Goal: Task Accomplishment & Management: Manage account settings

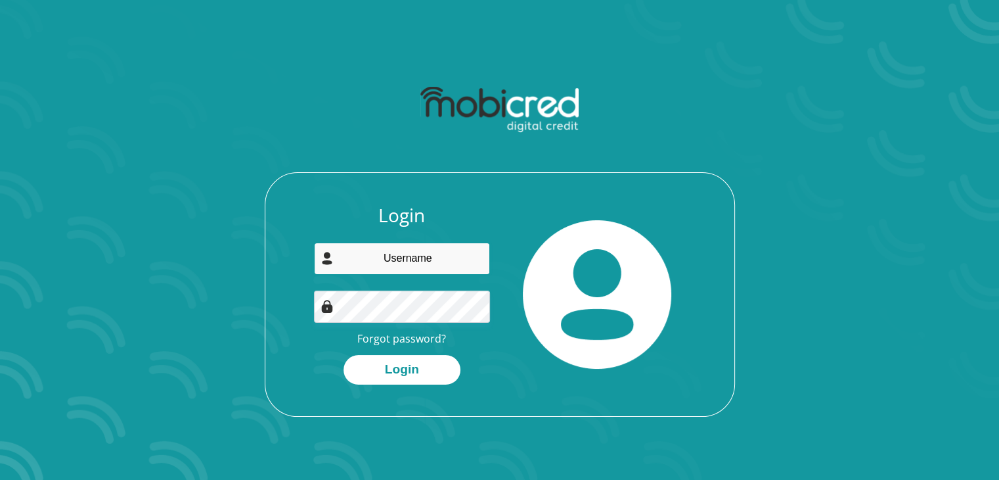
click at [392, 265] on input "email" at bounding box center [402, 258] width 176 height 32
type input "skubeka19@gmail.com"
click at [344, 355] on button "Login" at bounding box center [402, 370] width 117 height 30
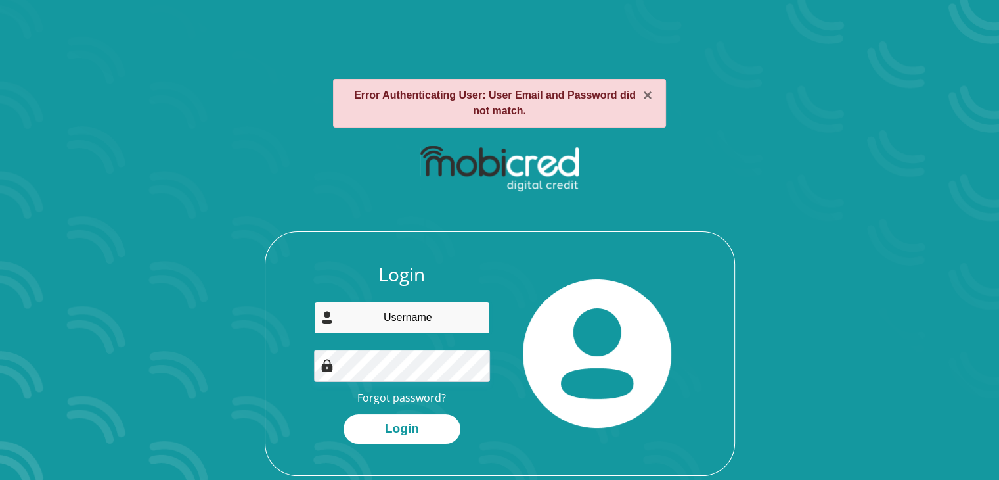
click at [386, 316] on input "email" at bounding box center [402, 318] width 176 height 32
type input "[EMAIL_ADDRESS][DOMAIN_NAME]"
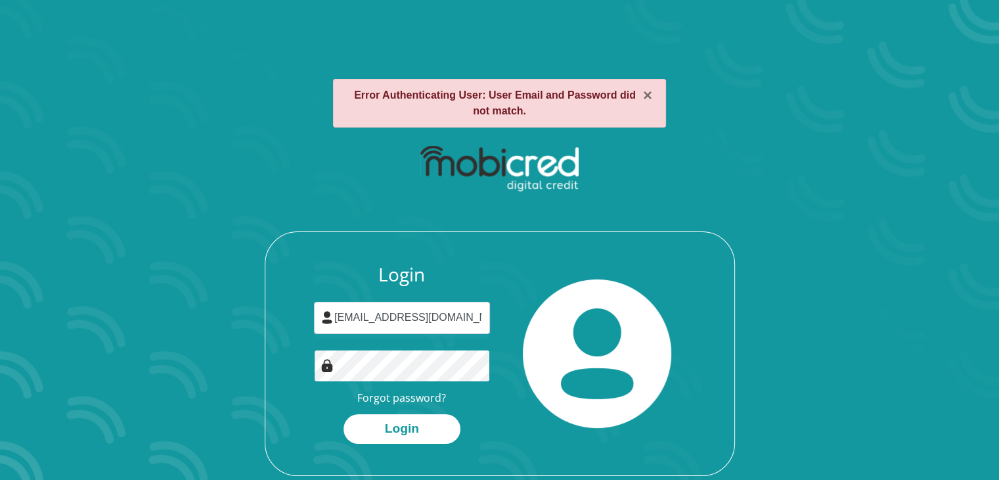
click at [344, 414] on button "Login" at bounding box center [402, 429] width 117 height 30
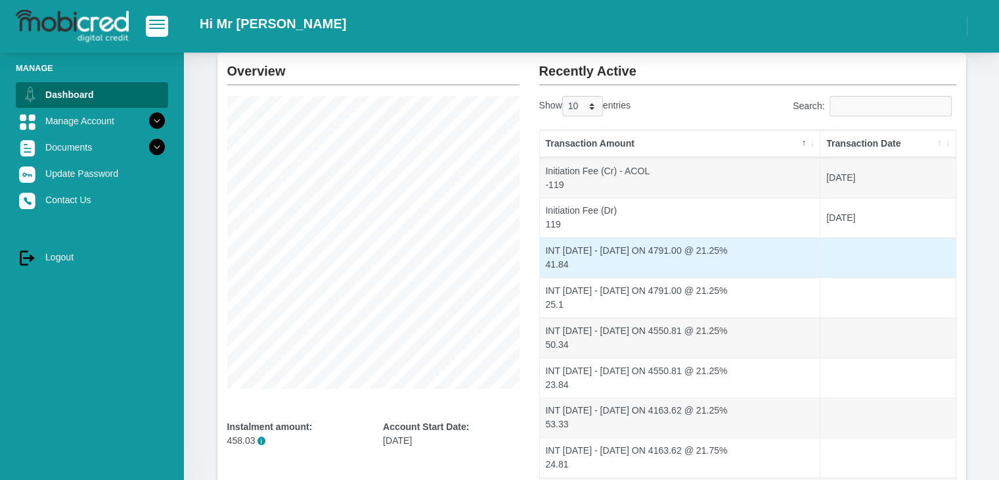
scroll to position [258, 0]
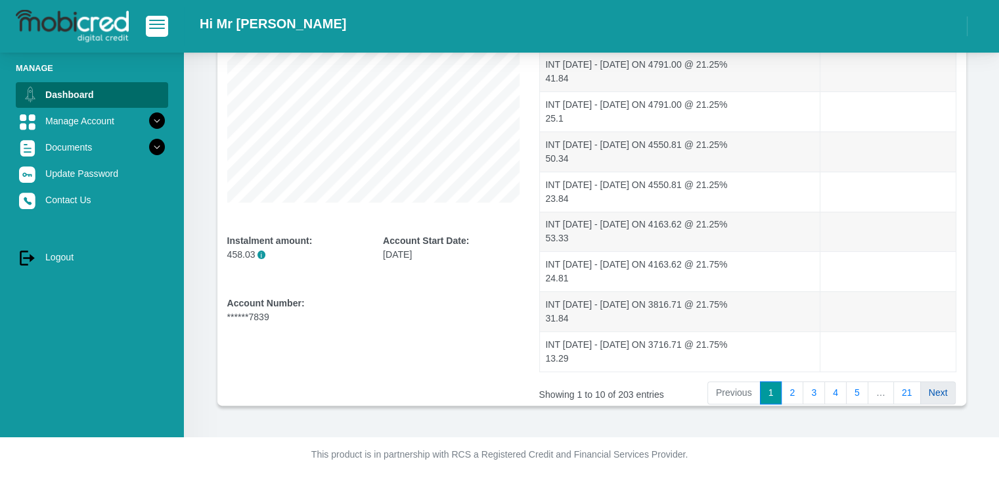
click at [937, 392] on link "Next" at bounding box center [938, 393] width 36 height 24
click at [911, 392] on link "21" at bounding box center [907, 393] width 28 height 24
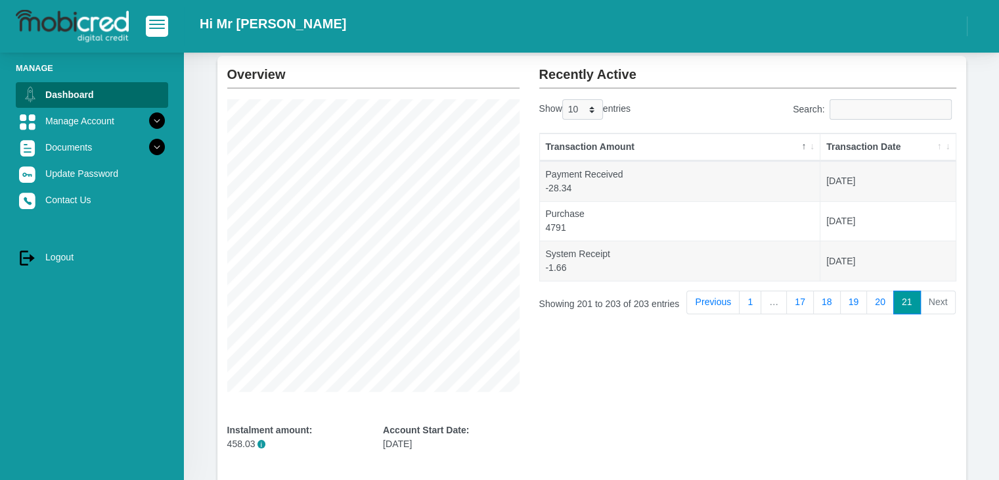
scroll to position [67, 0]
click at [885, 304] on link "20" at bounding box center [880, 304] width 28 height 24
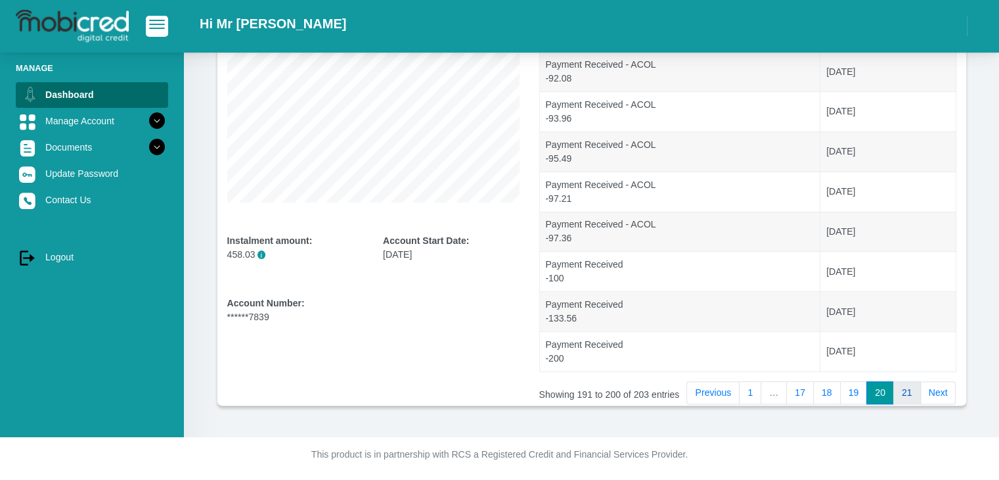
click at [912, 392] on link "21" at bounding box center [907, 393] width 28 height 24
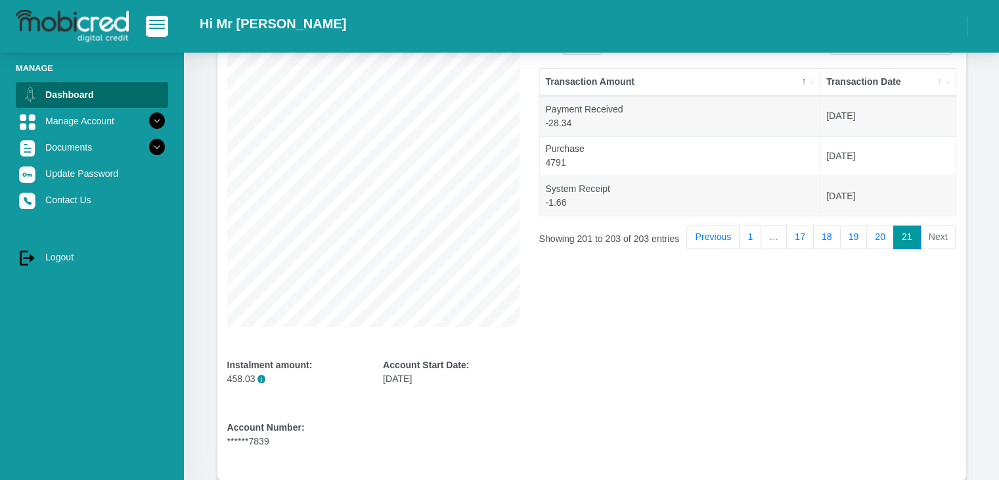
scroll to position [130, 0]
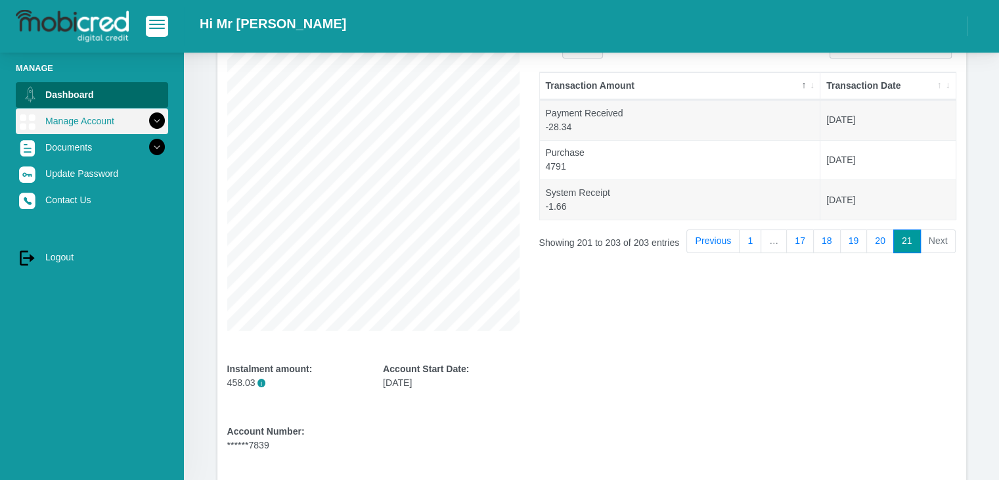
click at [148, 122] on icon at bounding box center [157, 121] width 22 height 22
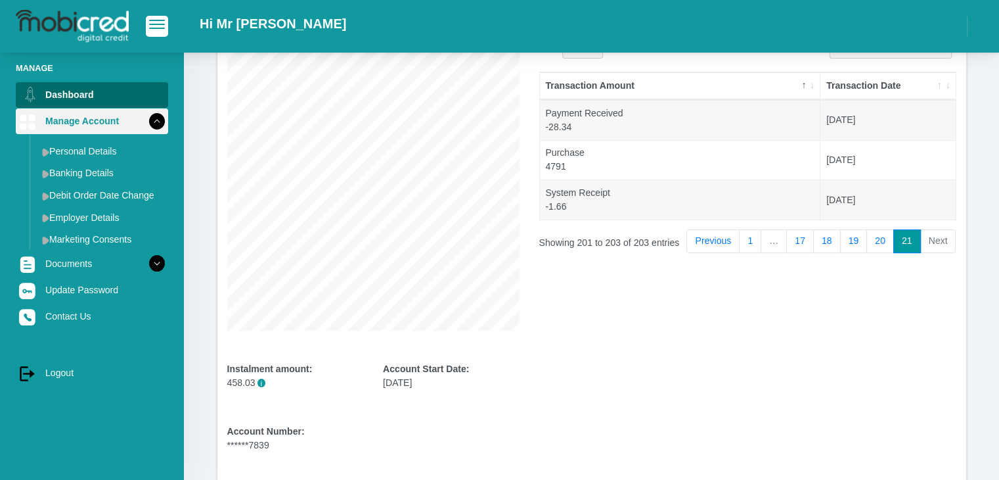
click at [148, 122] on icon at bounding box center [157, 121] width 22 height 22
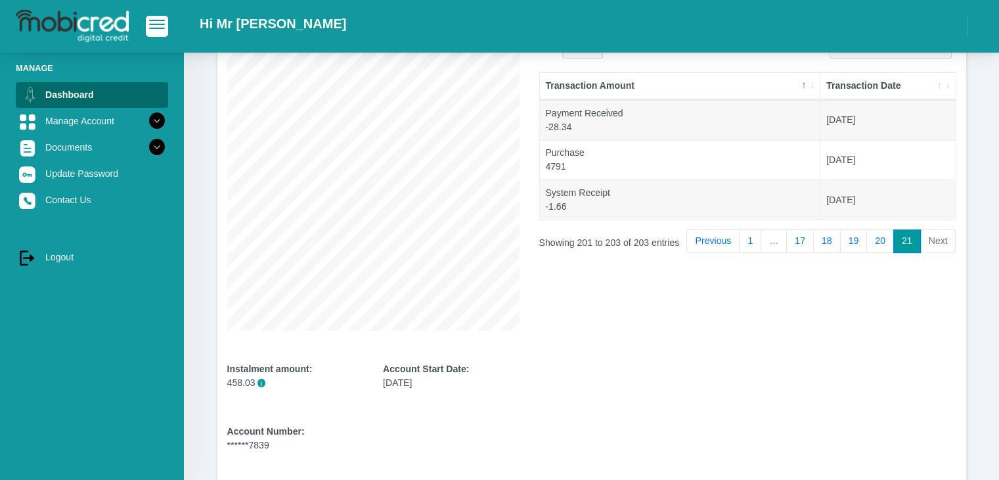
scroll to position [0, 0]
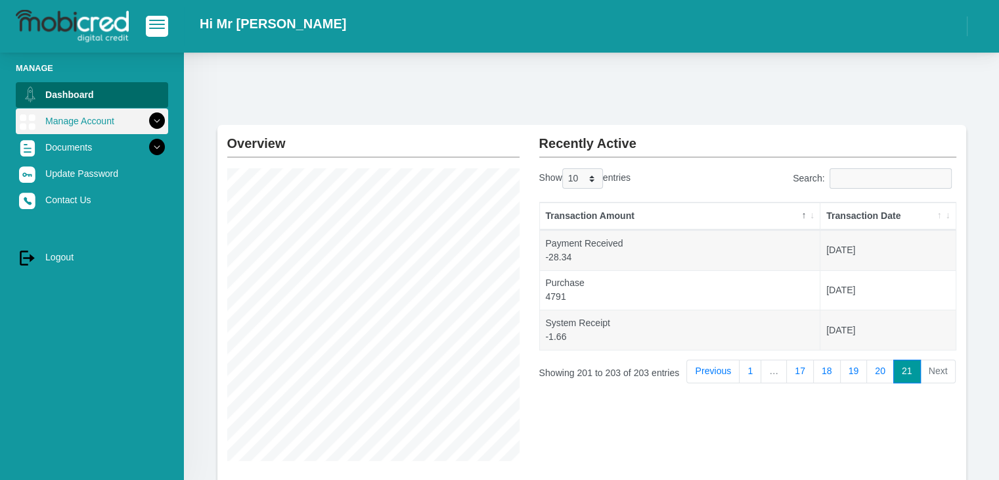
click at [152, 118] on icon at bounding box center [157, 121] width 22 height 22
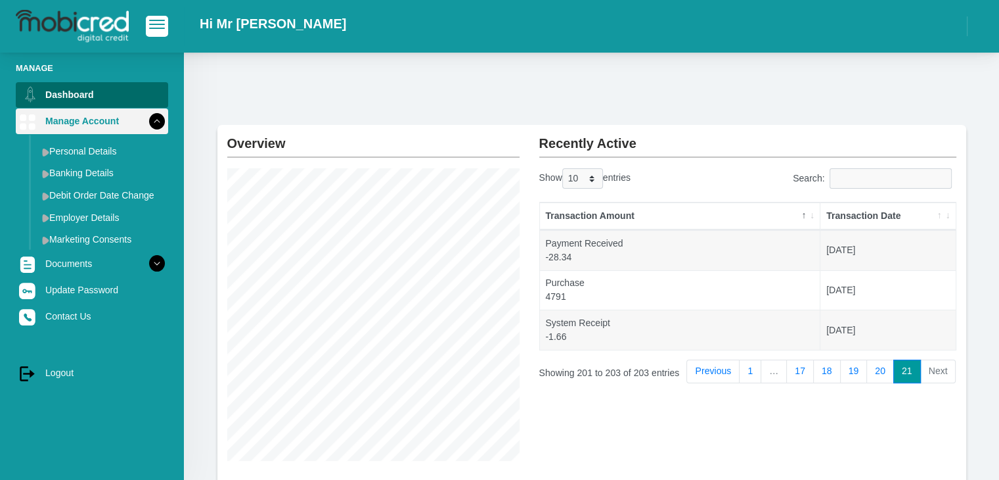
click at [152, 118] on icon at bounding box center [157, 121] width 22 height 22
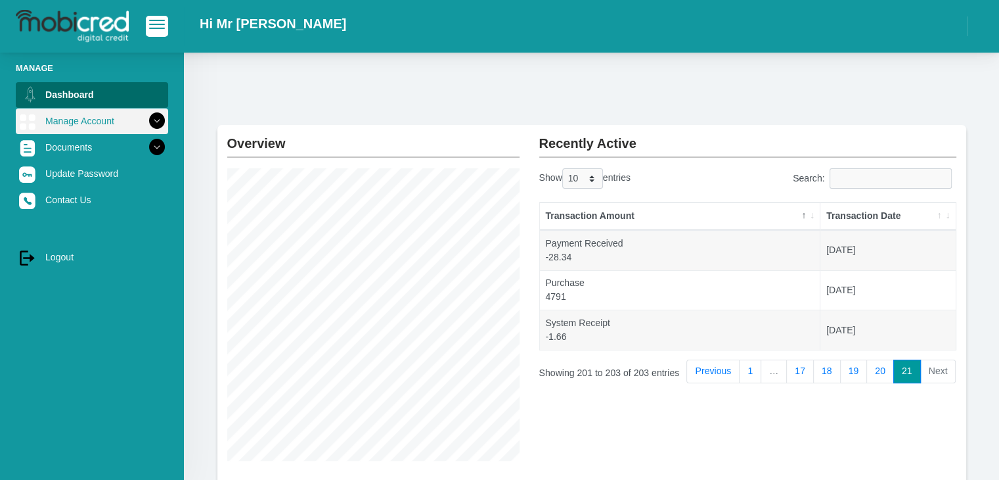
click at [146, 120] on icon at bounding box center [157, 121] width 22 height 22
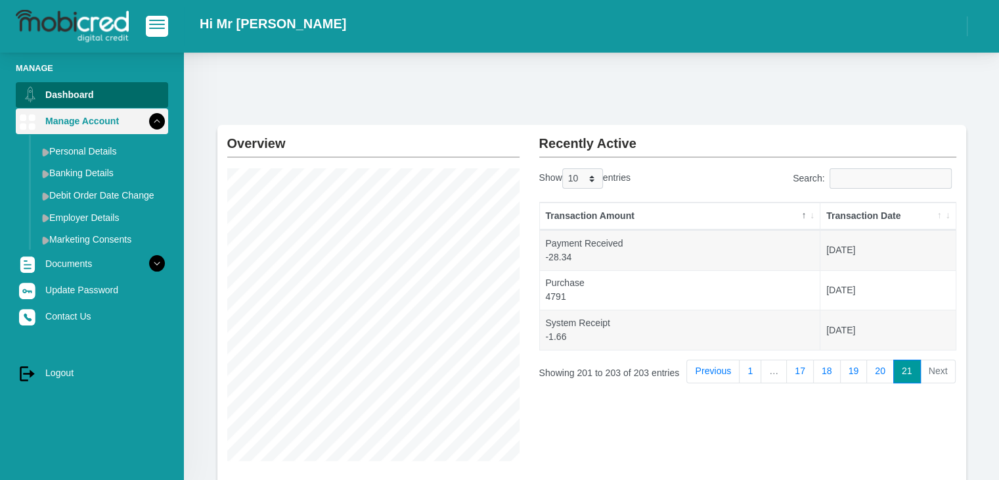
click at [146, 120] on icon at bounding box center [157, 121] width 22 height 22
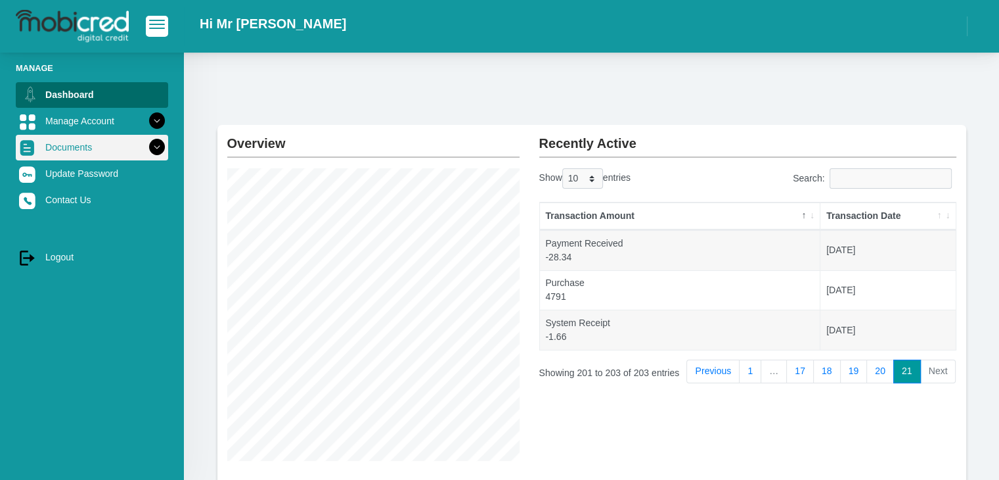
click at [146, 146] on icon at bounding box center [157, 147] width 22 height 22
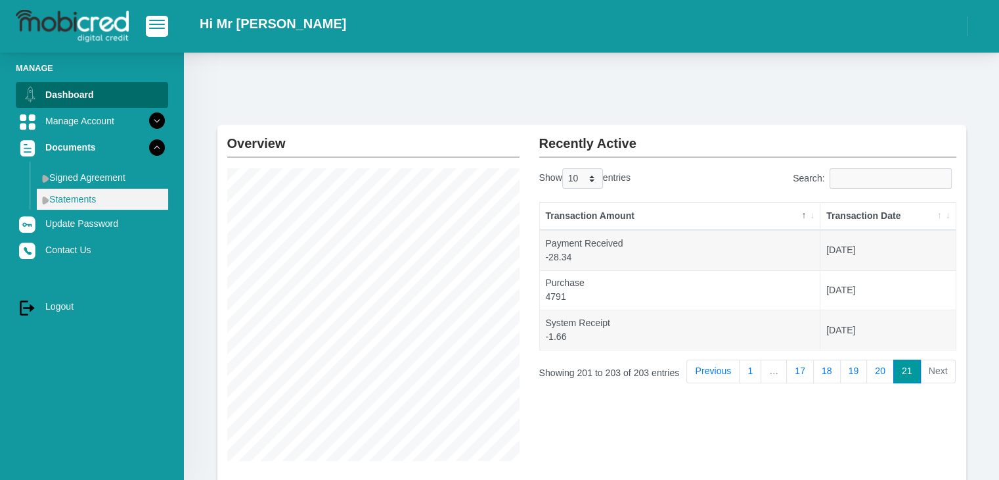
click at [95, 200] on link "Statements" at bounding box center [102, 199] width 131 height 21
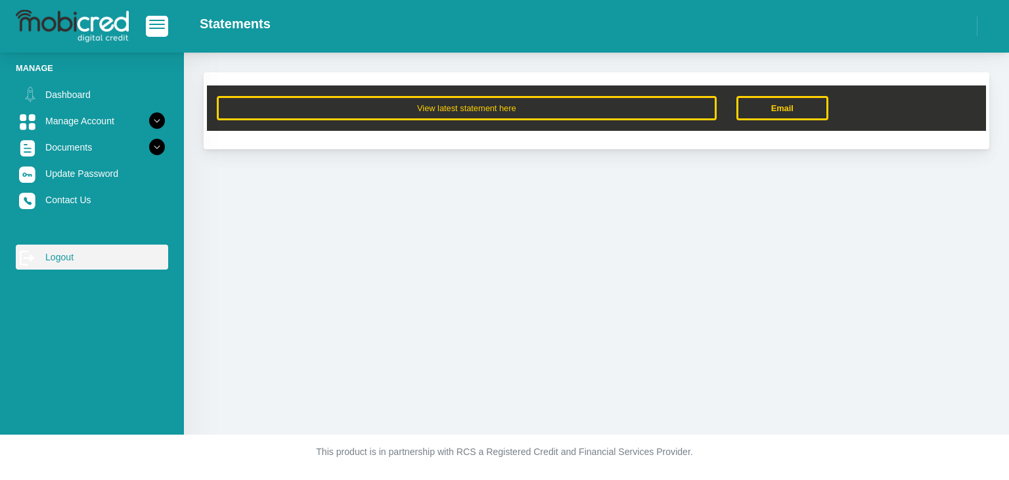
click at [58, 261] on link "log out Logout" at bounding box center [92, 256] width 152 height 25
